Goal: Subscribe to service/newsletter

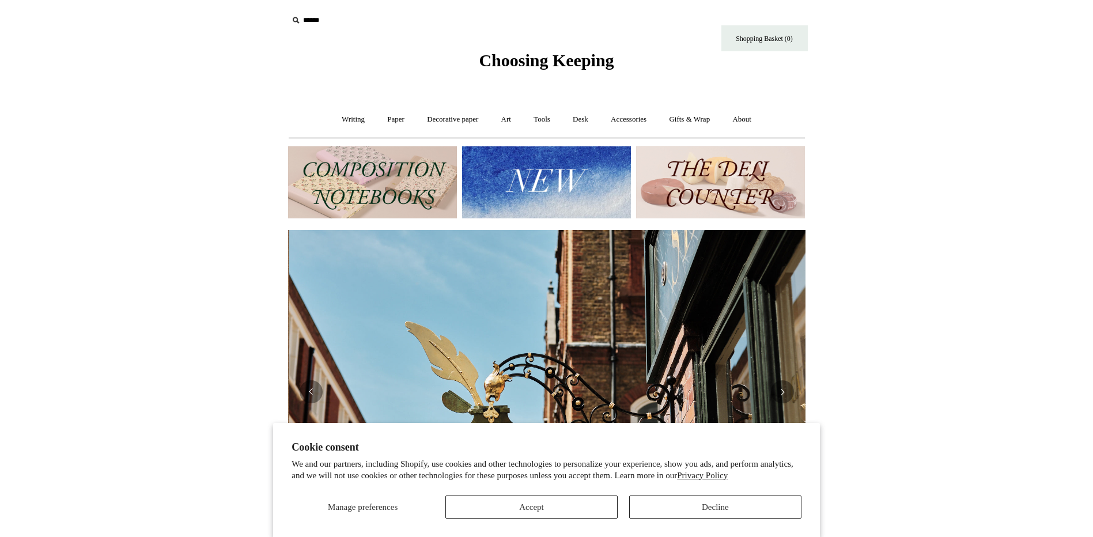
scroll to position [0, 517]
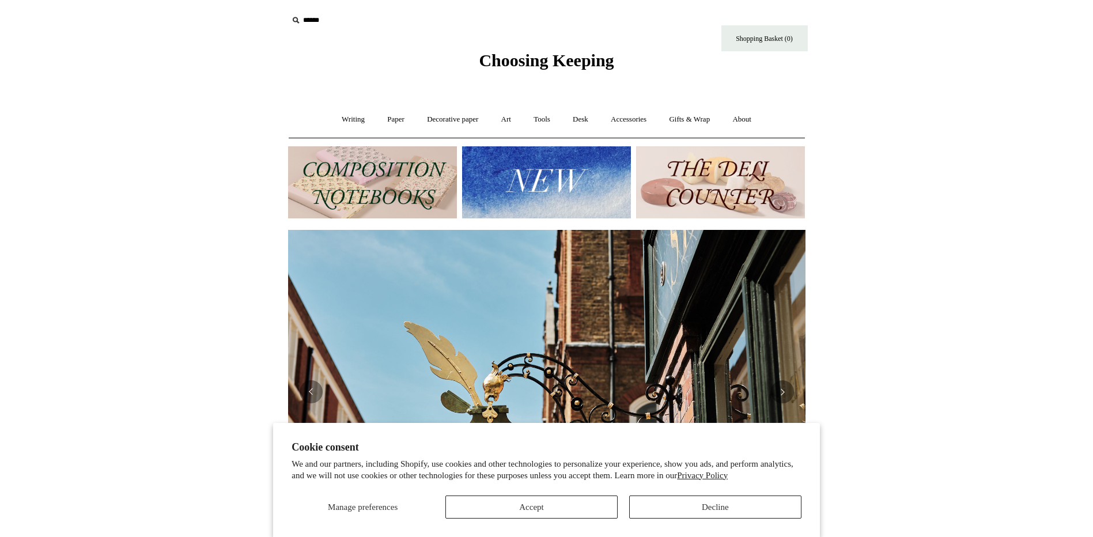
click at [982, 281] on html "Cookie consent We and our partners, including Shopify, use cookies and other te…" at bounding box center [546, 485] width 1093 height 970
click at [305, 391] on button "Previous" at bounding box center [311, 391] width 23 height 23
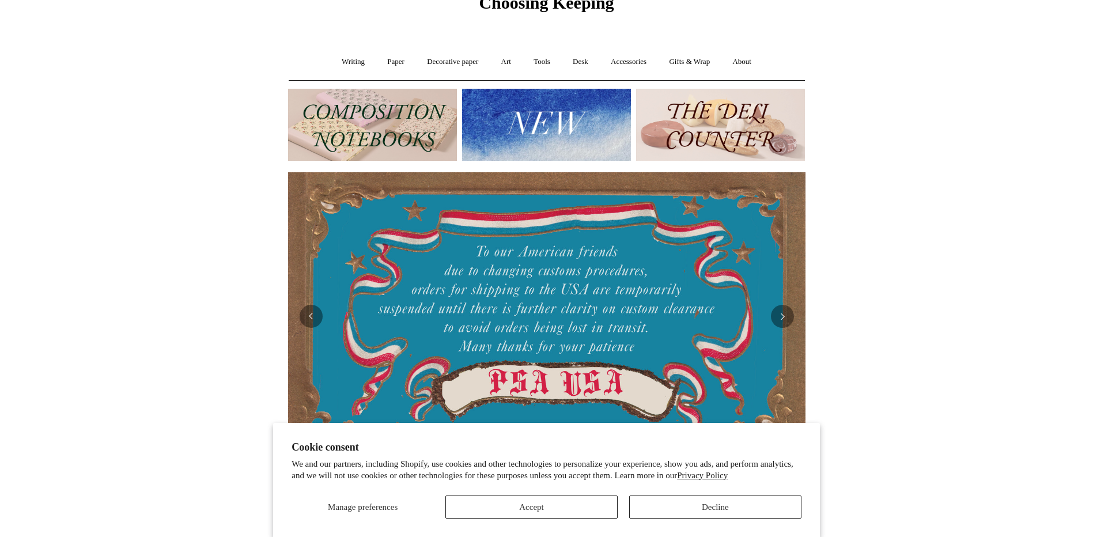
scroll to position [115, 0]
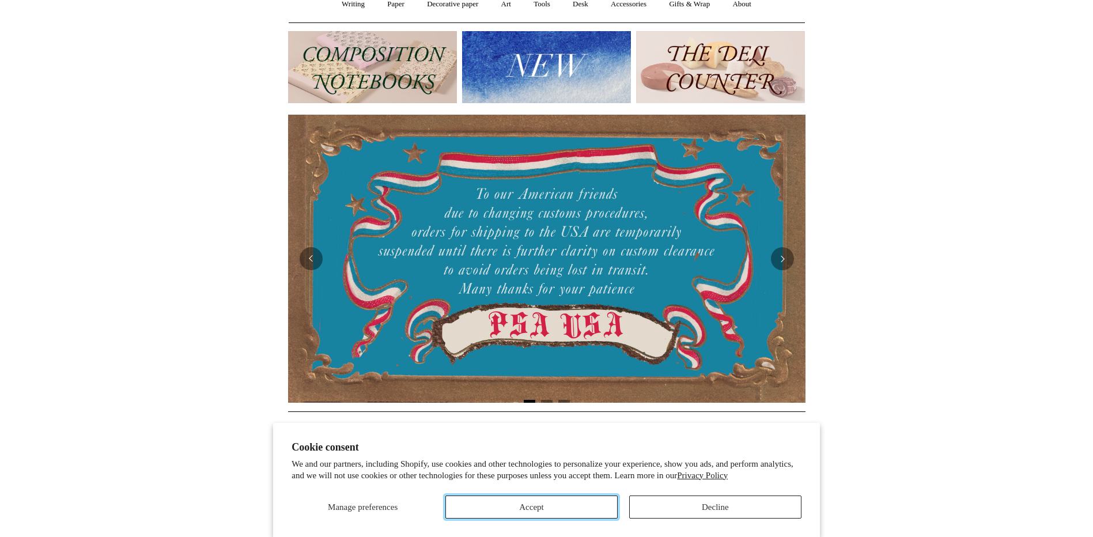
click at [547, 512] on button "Accept" at bounding box center [531, 507] width 172 height 23
click at [518, 508] on button "Accept" at bounding box center [531, 507] width 172 height 23
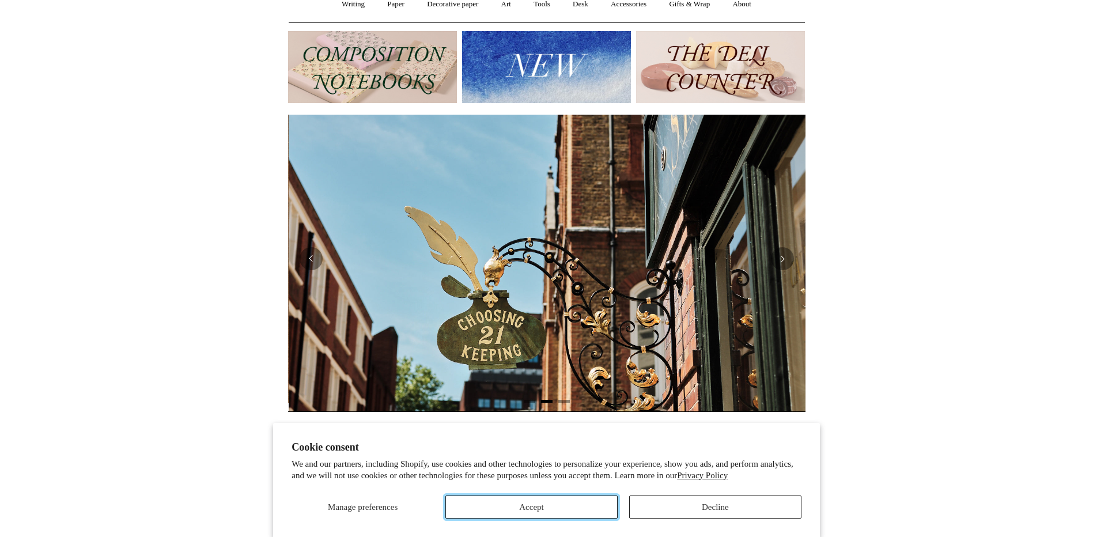
scroll to position [0, 517]
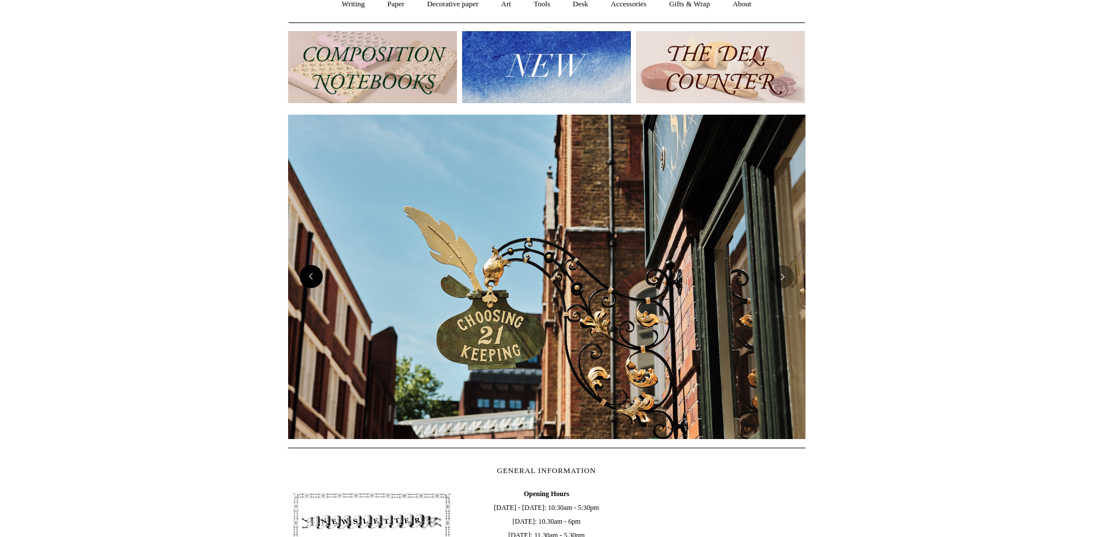
click at [312, 277] on button "Previous" at bounding box center [311, 276] width 23 height 23
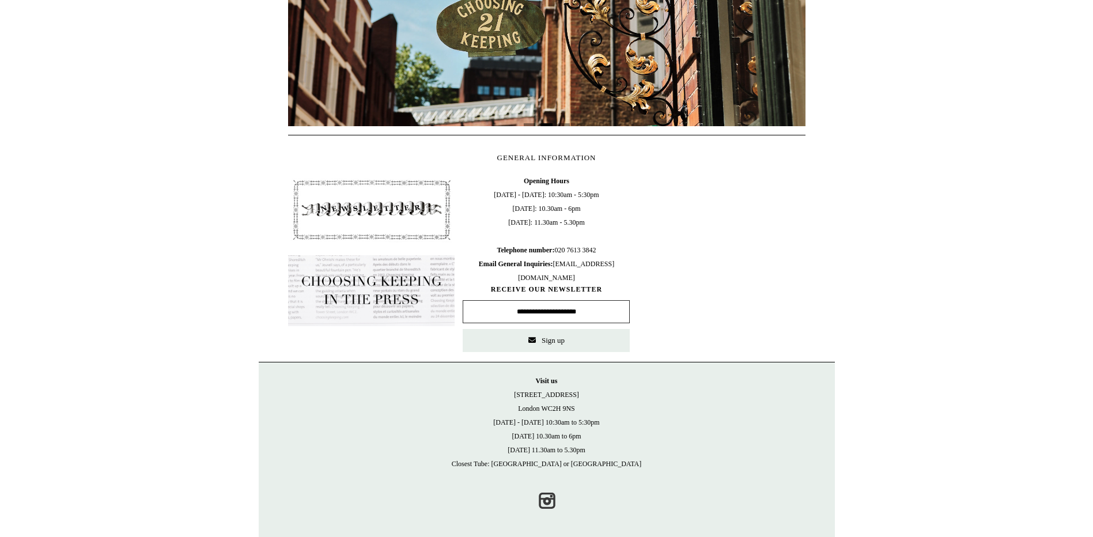
scroll to position [433, 0]
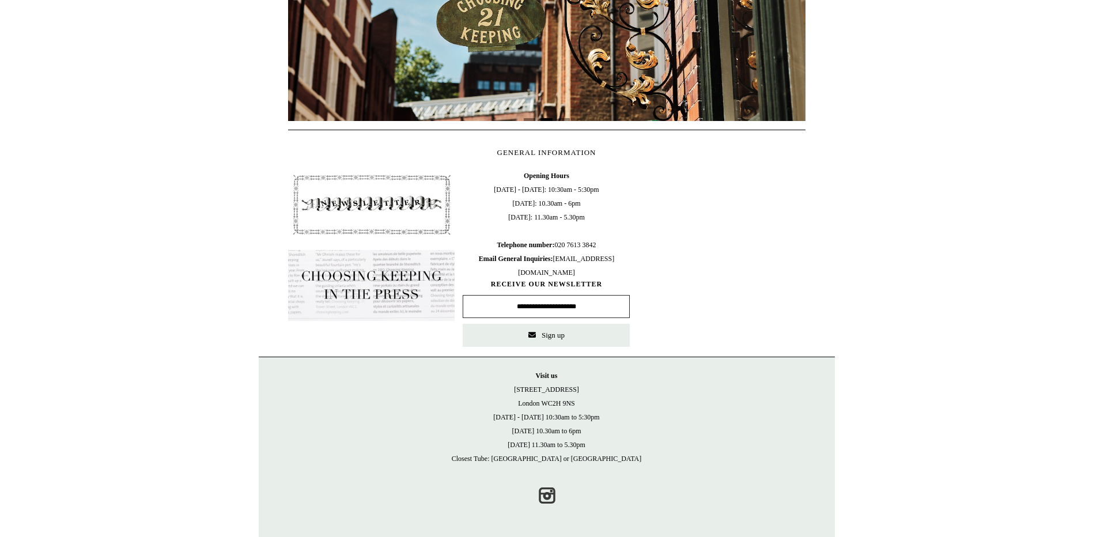
click at [537, 305] on input "text" at bounding box center [546, 306] width 167 height 23
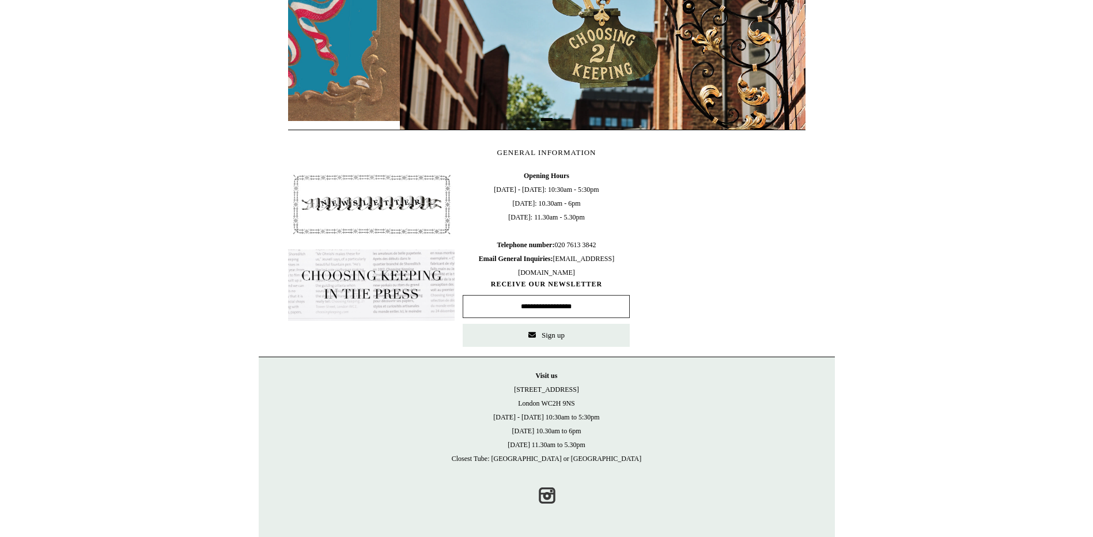
scroll to position [0, 517]
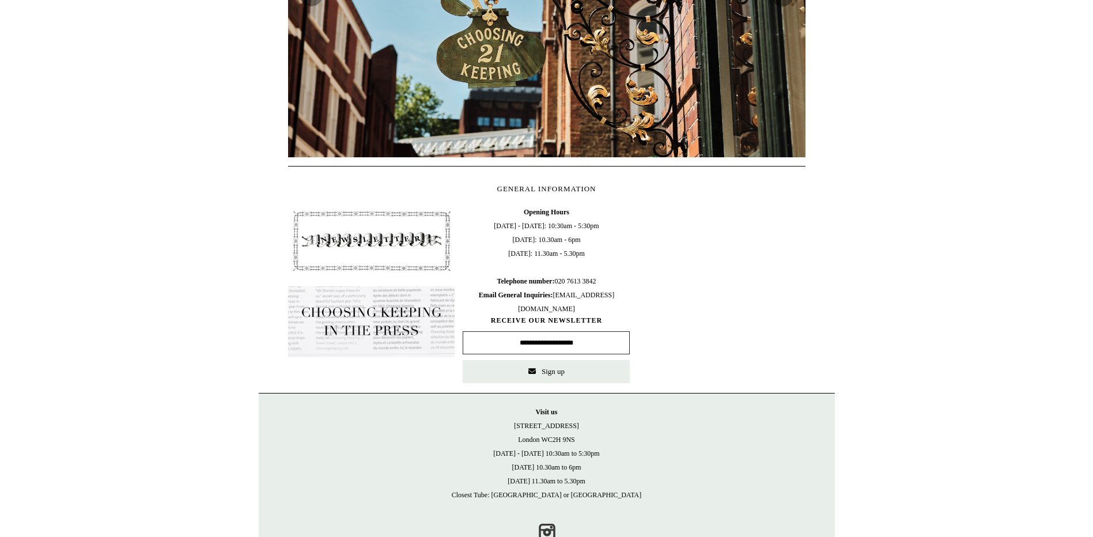
click at [580, 341] on input "**********" at bounding box center [546, 342] width 167 height 23
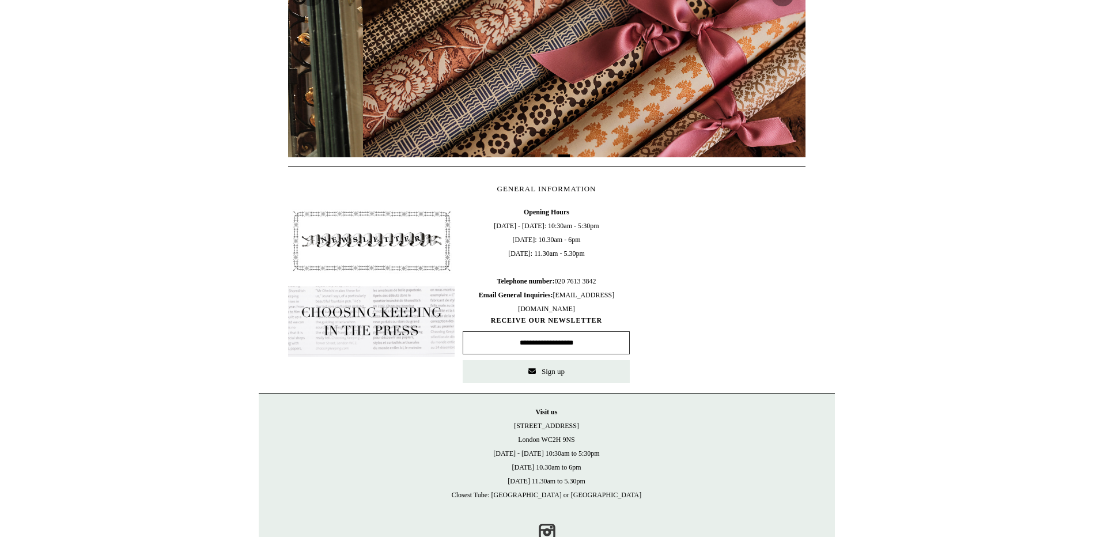
scroll to position [0, 1035]
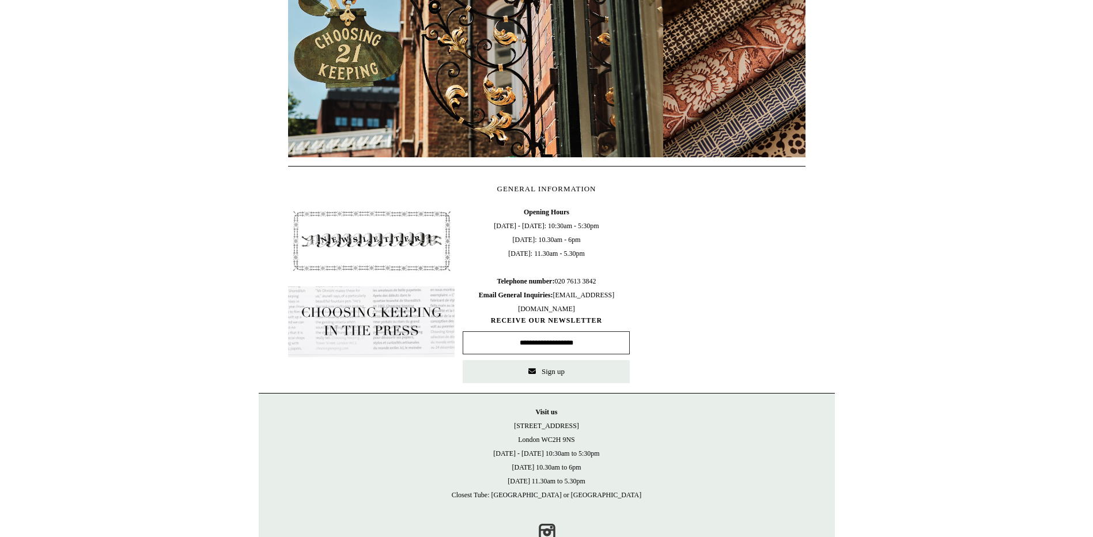
drag, startPoint x: 538, startPoint y: 344, endPoint x: 550, endPoint y: 343, distance: 12.2
click at [550, 343] on input "**********" at bounding box center [546, 342] width 167 height 23
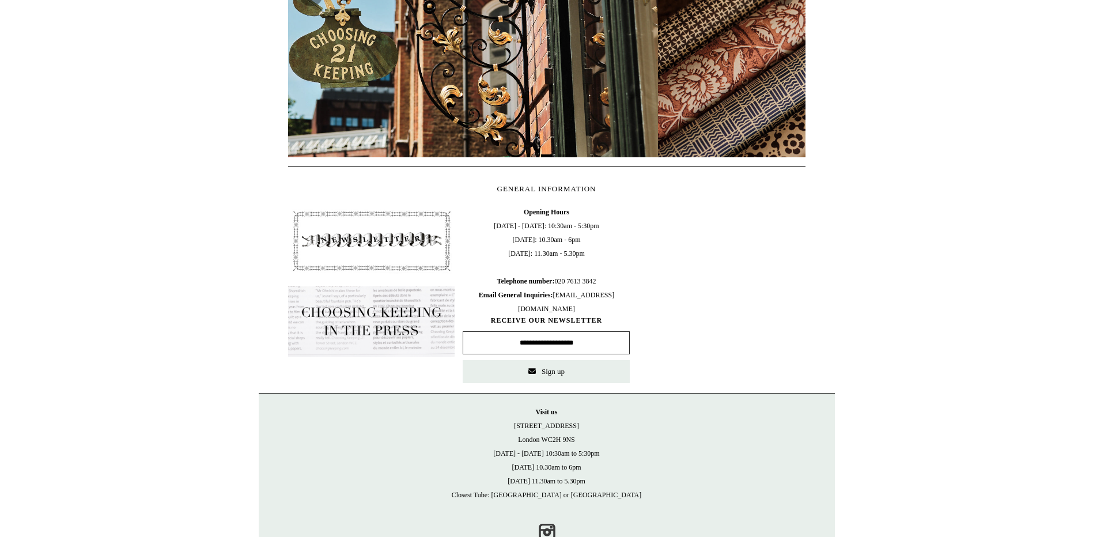
scroll to position [0, 75]
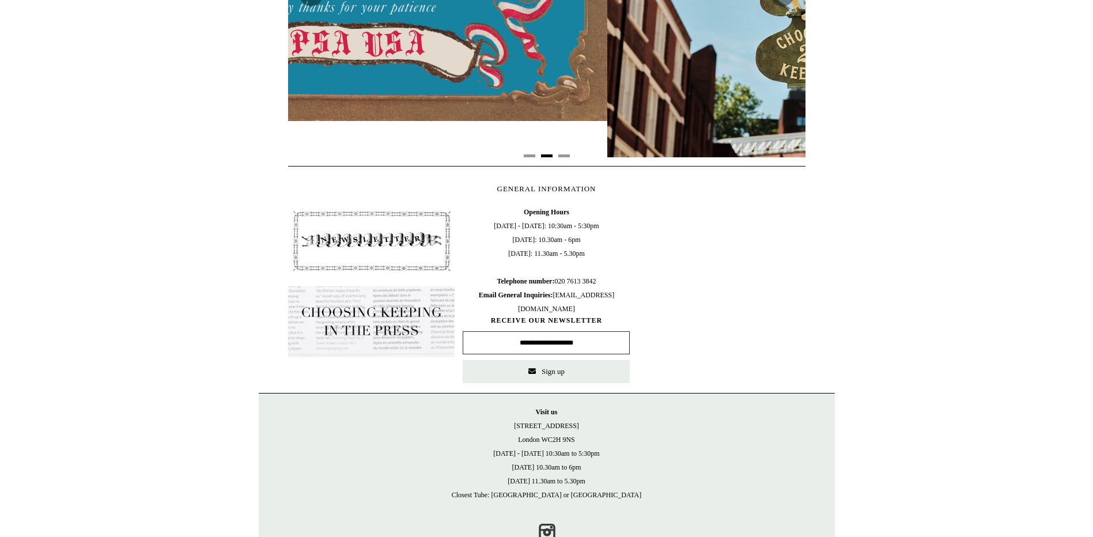
type input "**********"
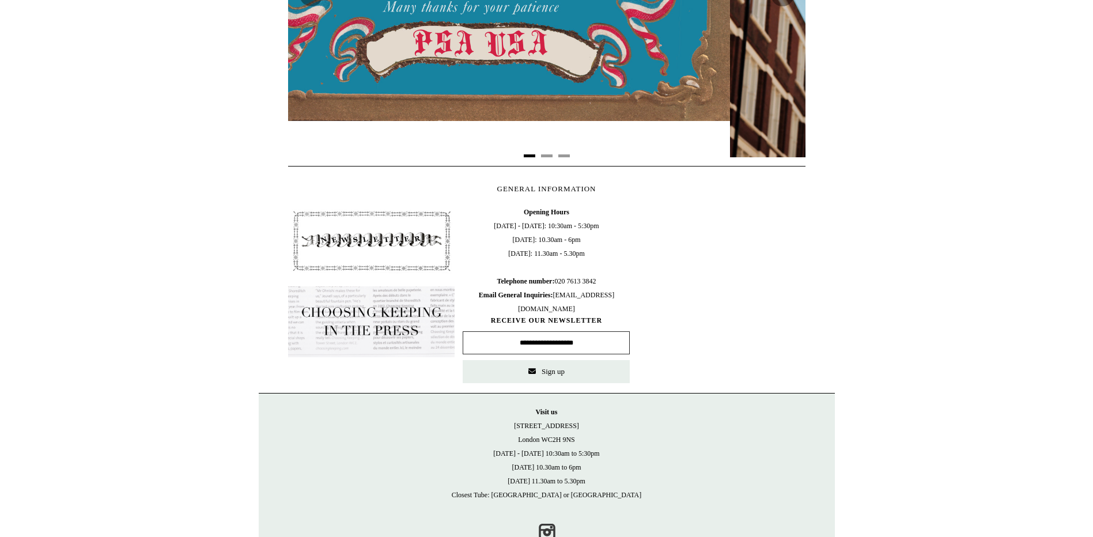
scroll to position [0, 0]
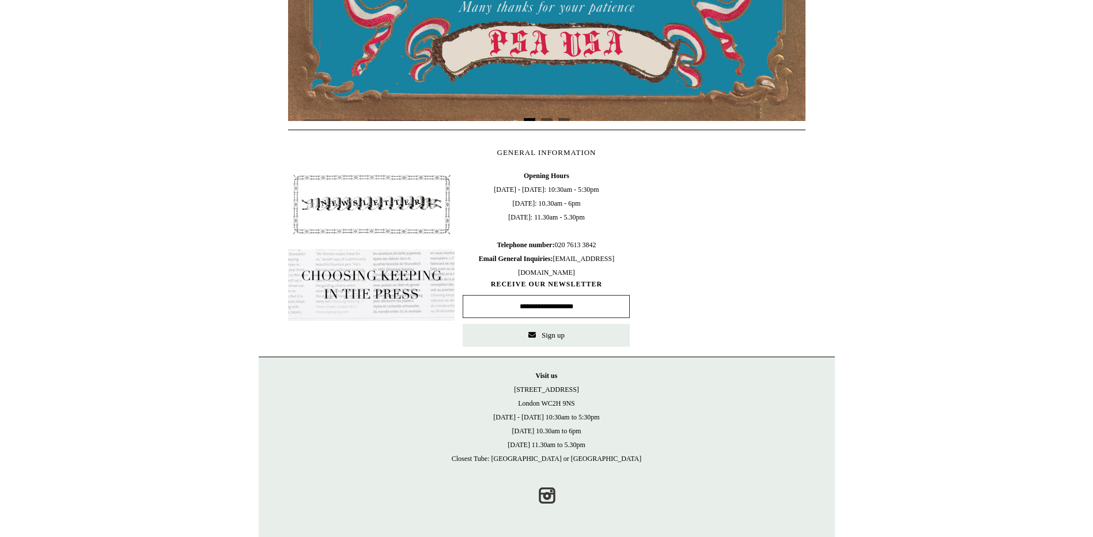
click at [558, 347] on button "Sign up" at bounding box center [546, 335] width 167 height 23
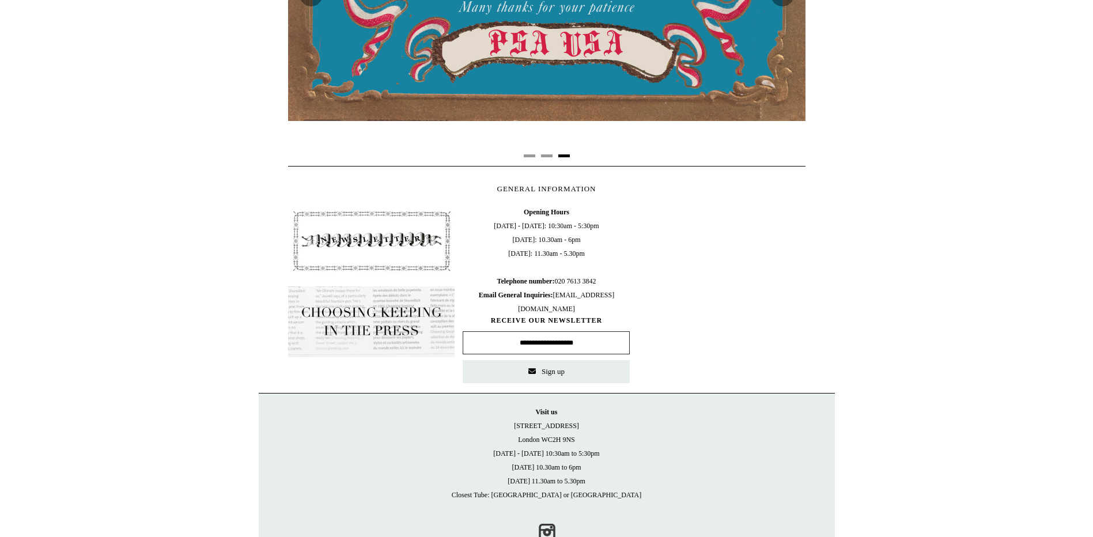
scroll to position [0, 1043]
